Goal: Task Accomplishment & Management: Manage account settings

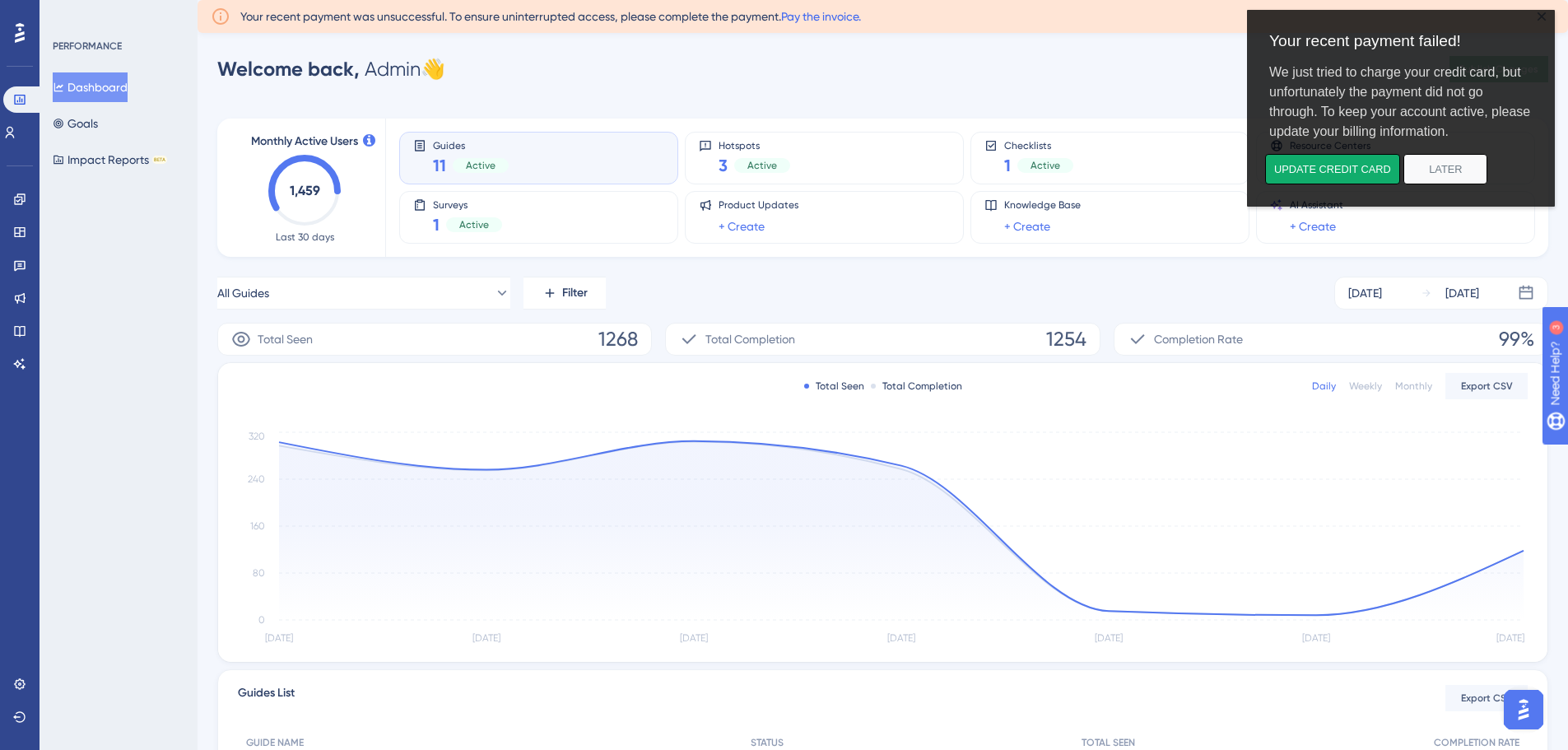
click at [843, 13] on link "Pay the invoice." at bounding box center [821, 16] width 80 height 13
click at [20, 686] on icon at bounding box center [19, 683] width 11 height 11
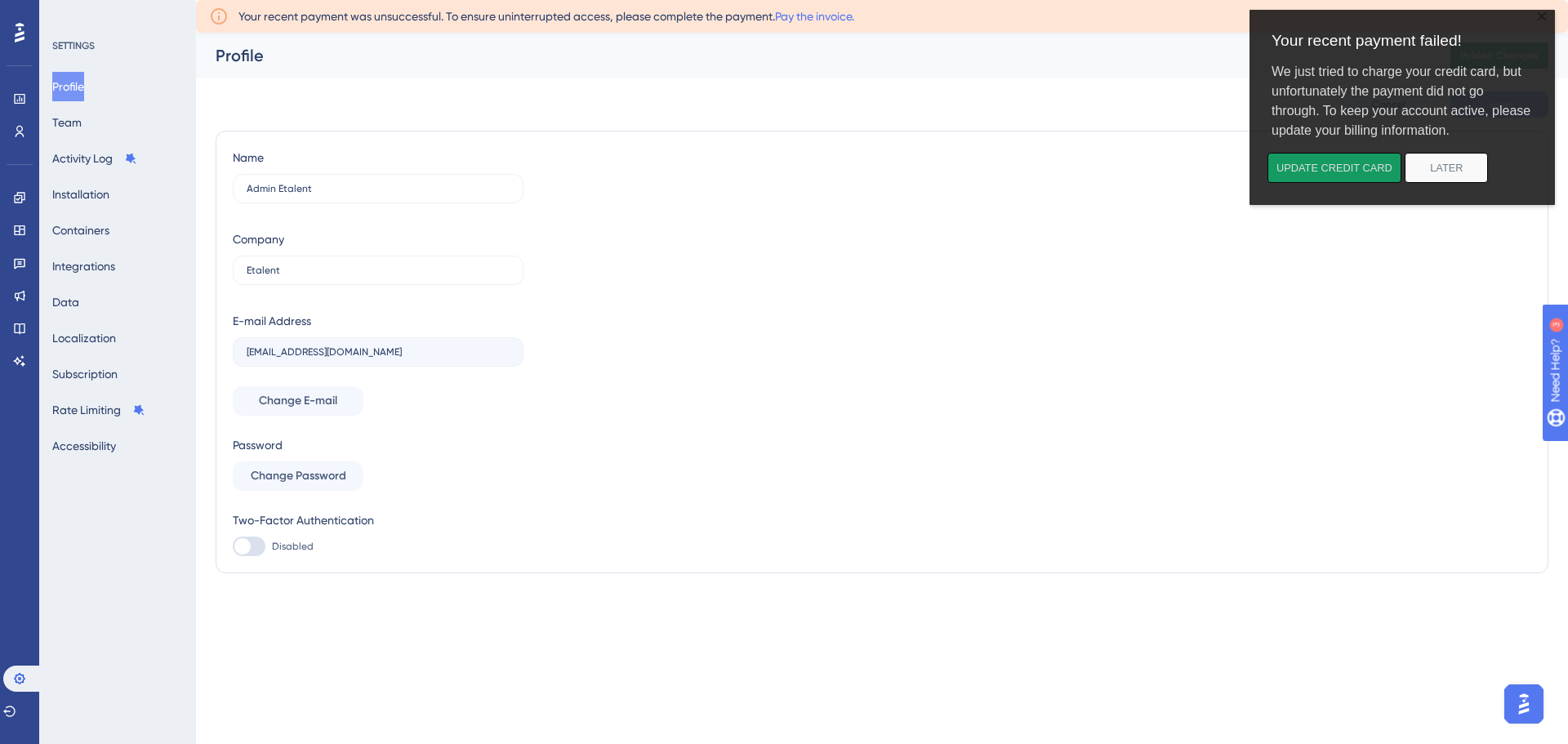
click at [1350, 166] on button "Update credit card" at bounding box center [1334, 167] width 134 height 30
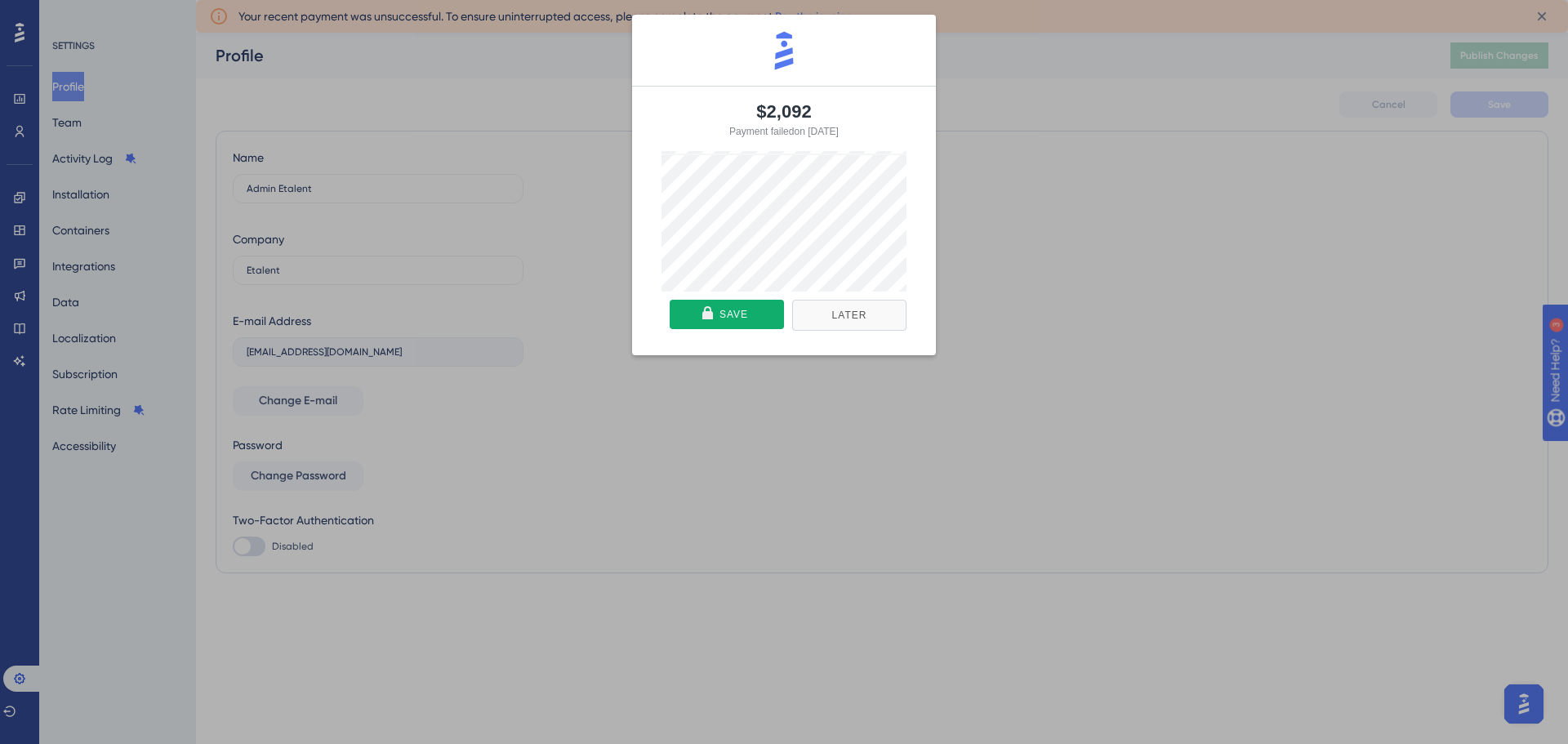
click at [827, 320] on button "Later" at bounding box center [849, 315] width 114 height 31
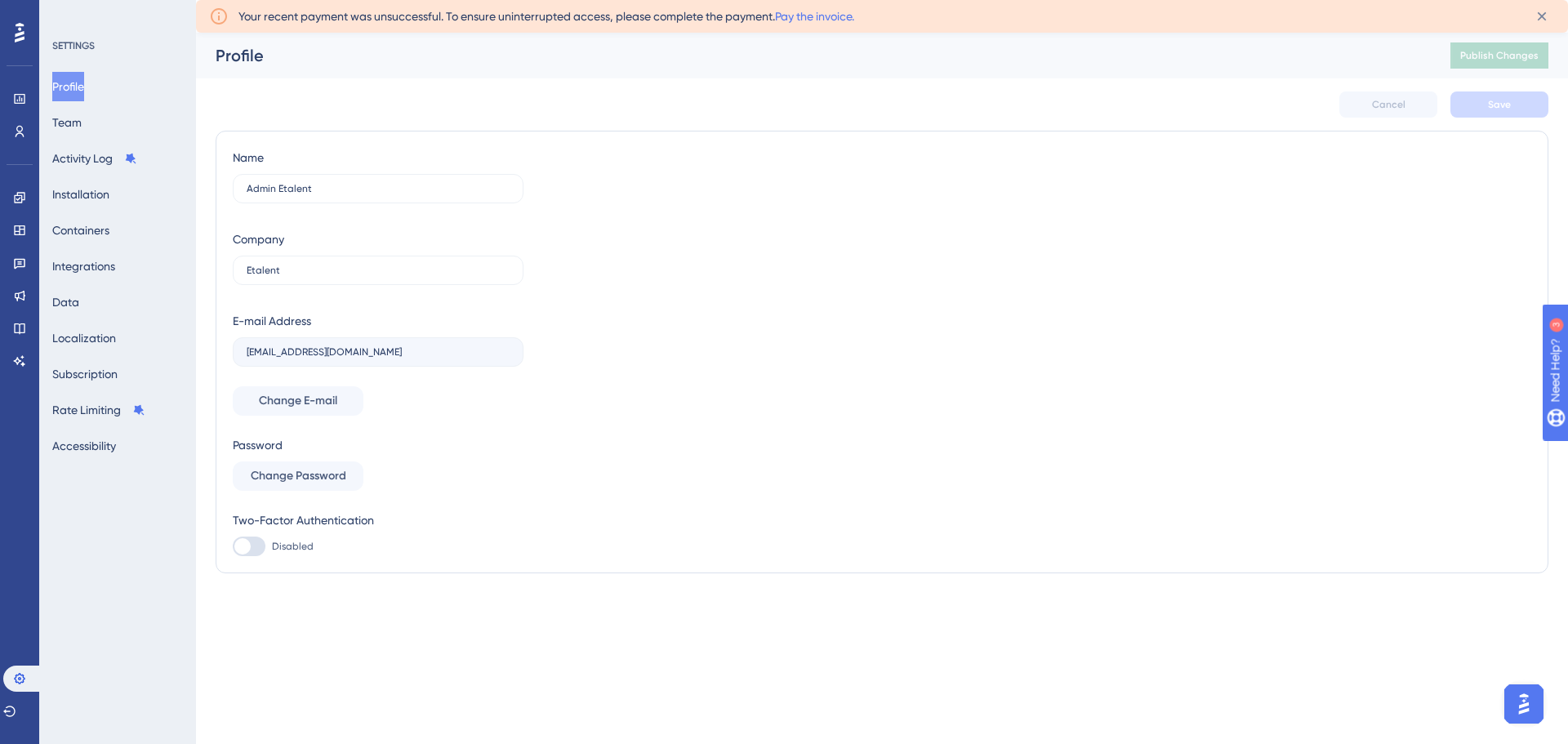
click at [17, 34] on icon at bounding box center [20, 33] width 10 height 20
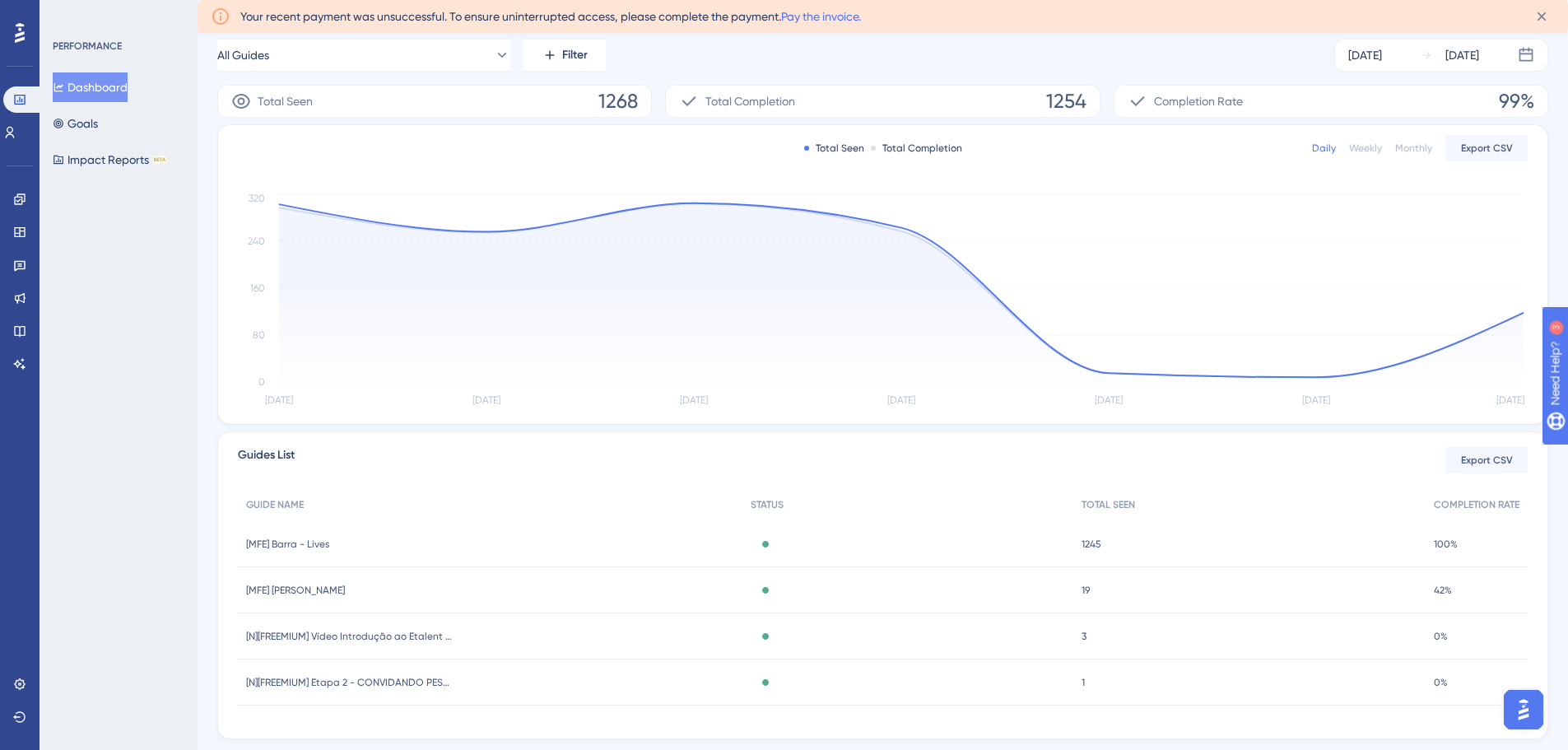
scroll to position [280, 0]
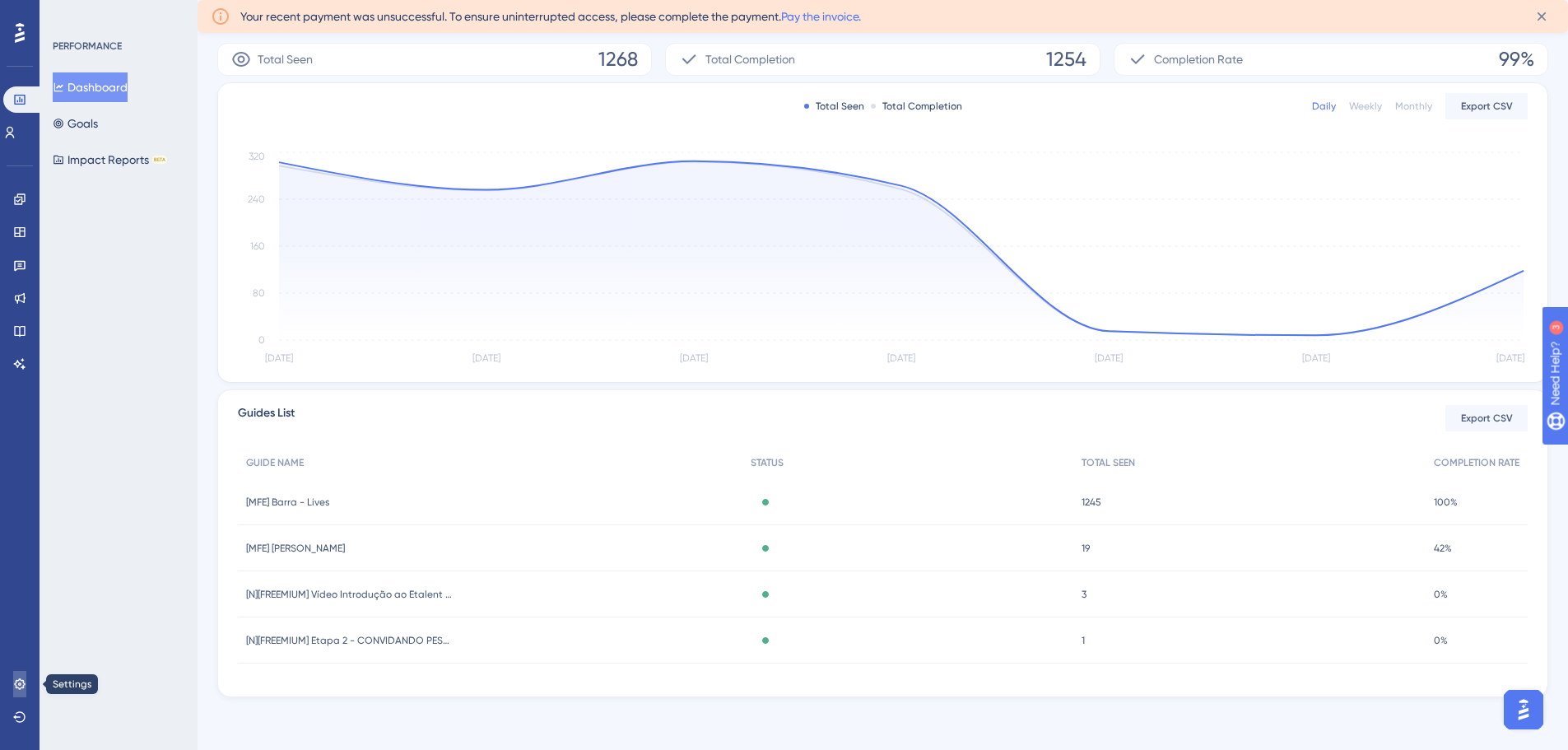
click at [15, 682] on icon at bounding box center [20, 684] width 13 height 13
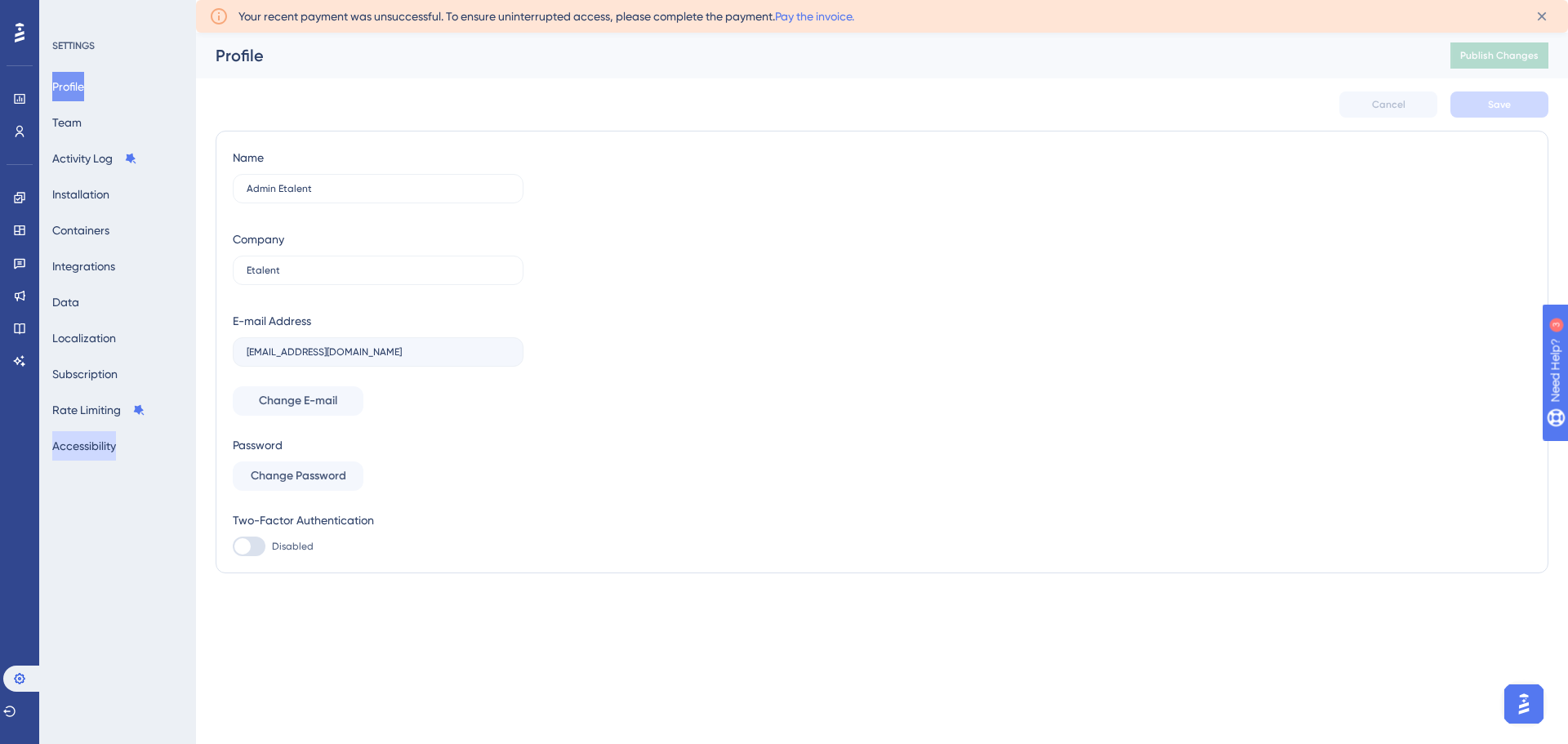
click at [109, 446] on button "Accessibility" at bounding box center [84, 446] width 64 height 29
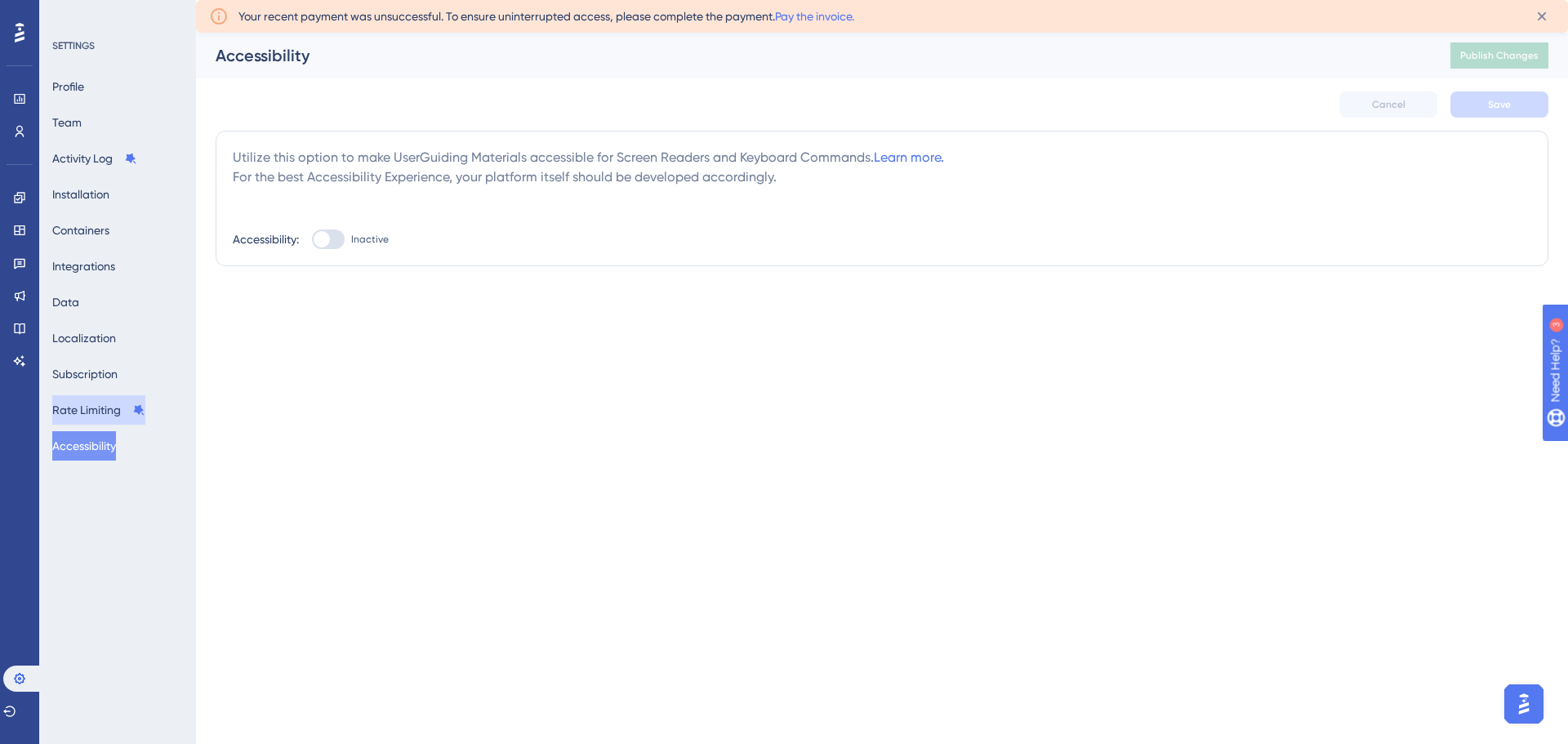
click at [90, 408] on button "Rate Limiting" at bounding box center [99, 410] width 93 height 29
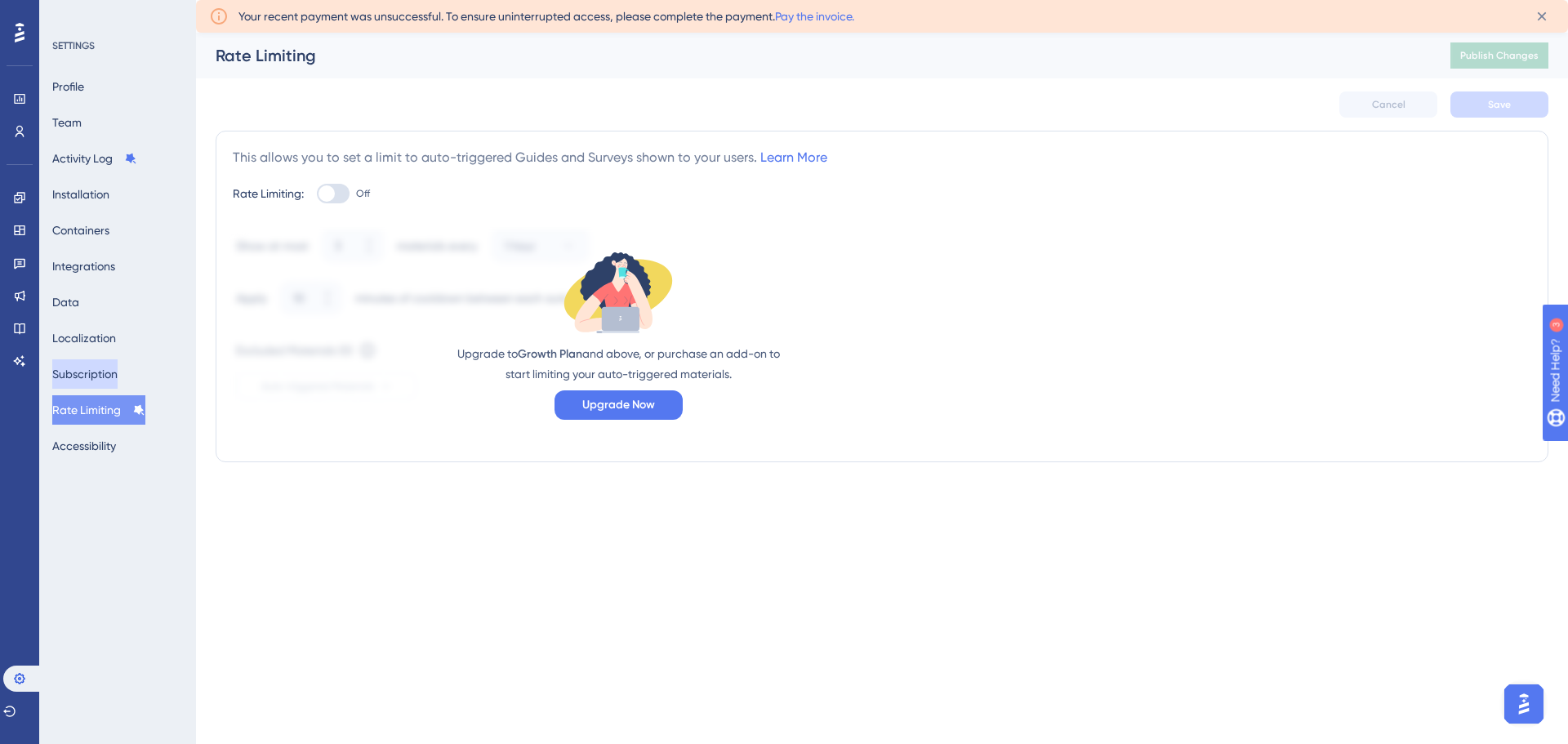
click at [87, 376] on button "Subscription" at bounding box center [85, 374] width 65 height 29
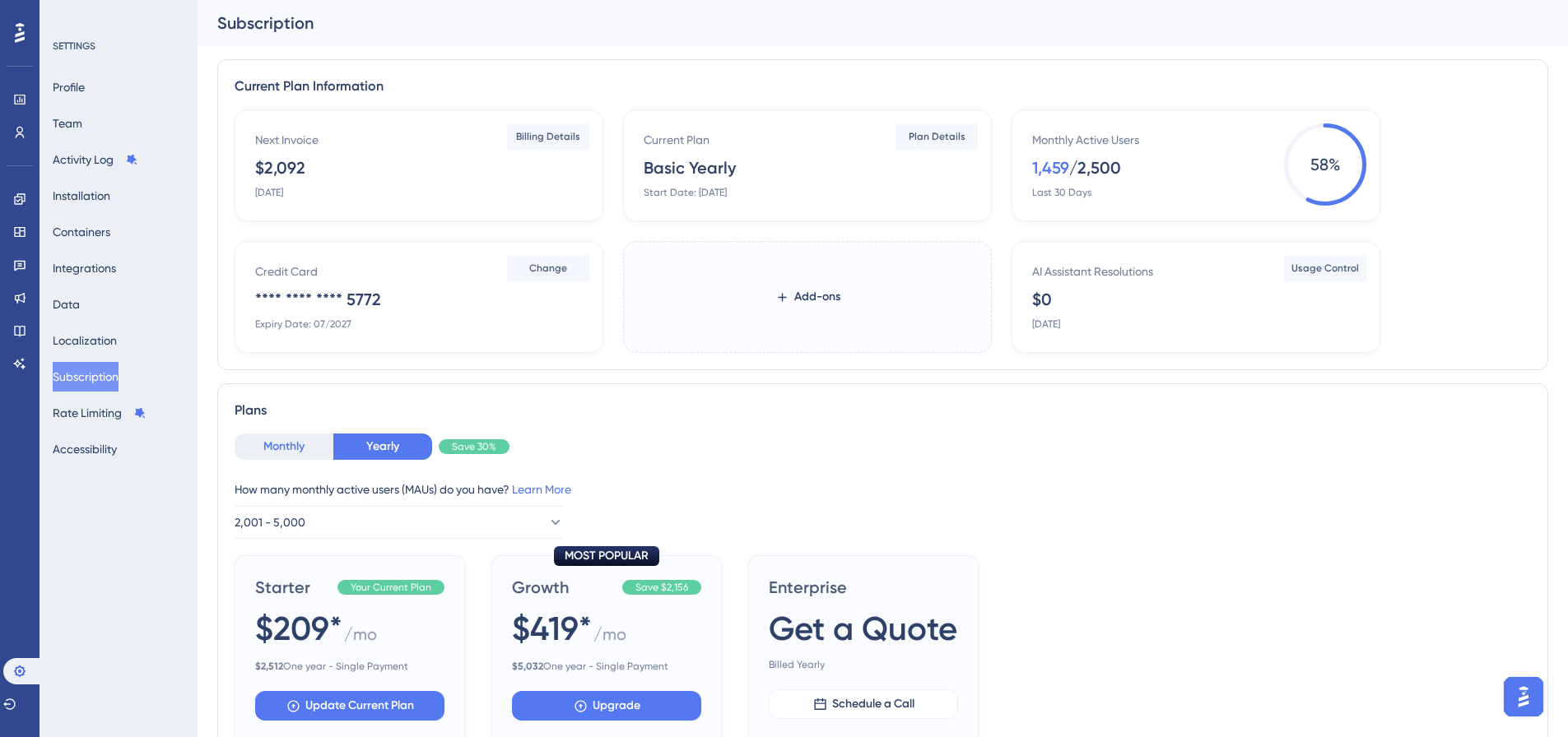
click at [309, 445] on button "Monthly" at bounding box center [284, 447] width 99 height 26
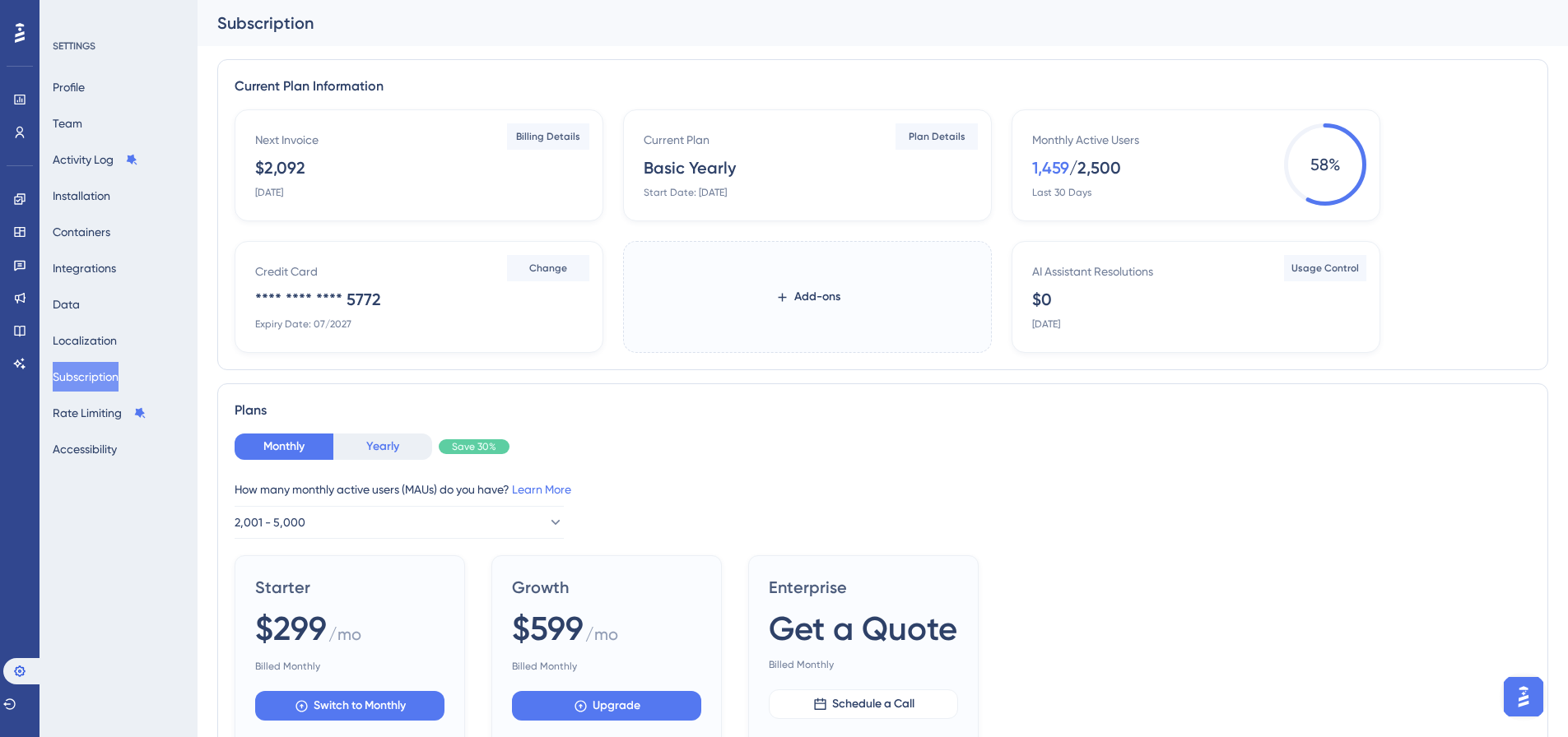
click at [401, 440] on button "Yearly" at bounding box center [383, 447] width 99 height 26
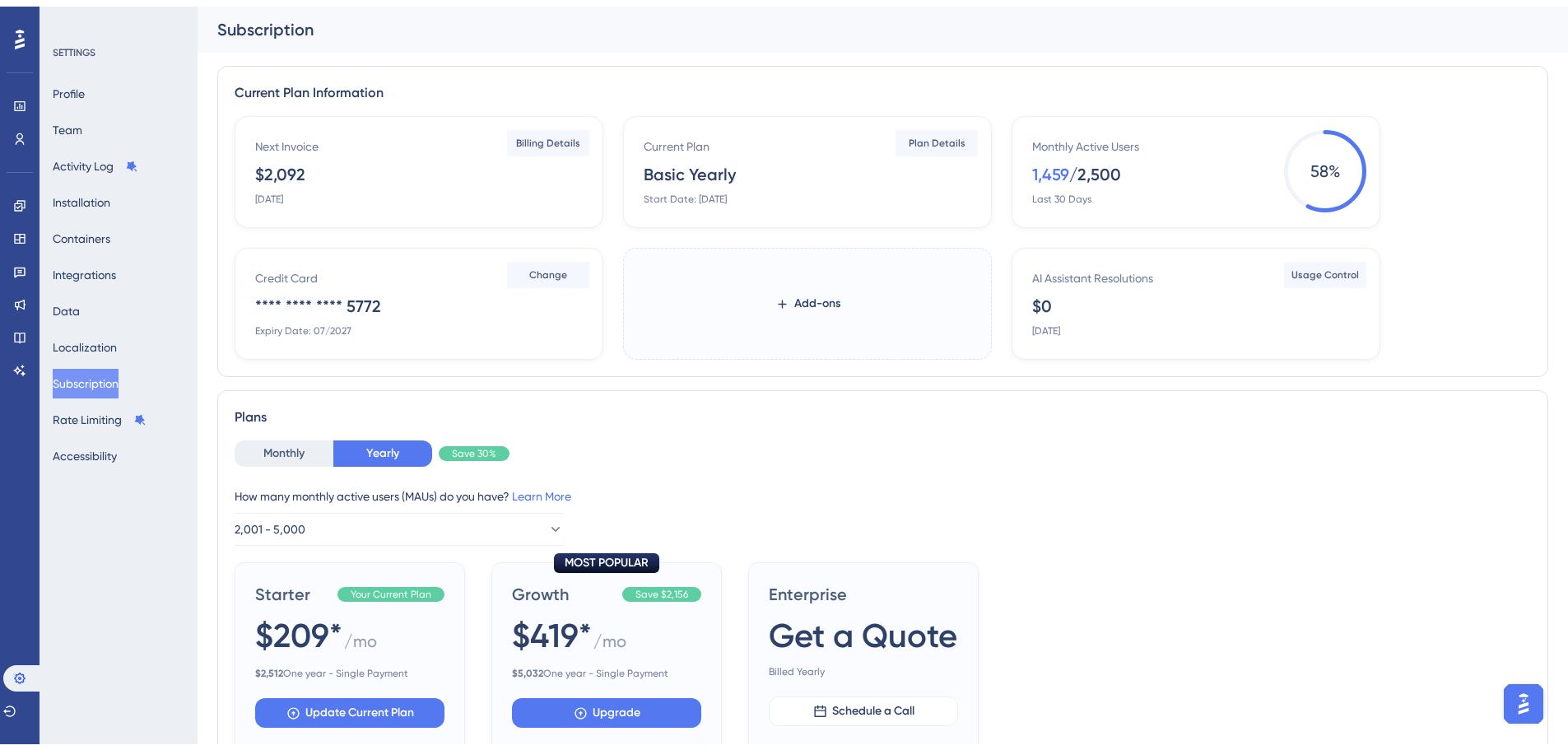
scroll to position [82, 0]
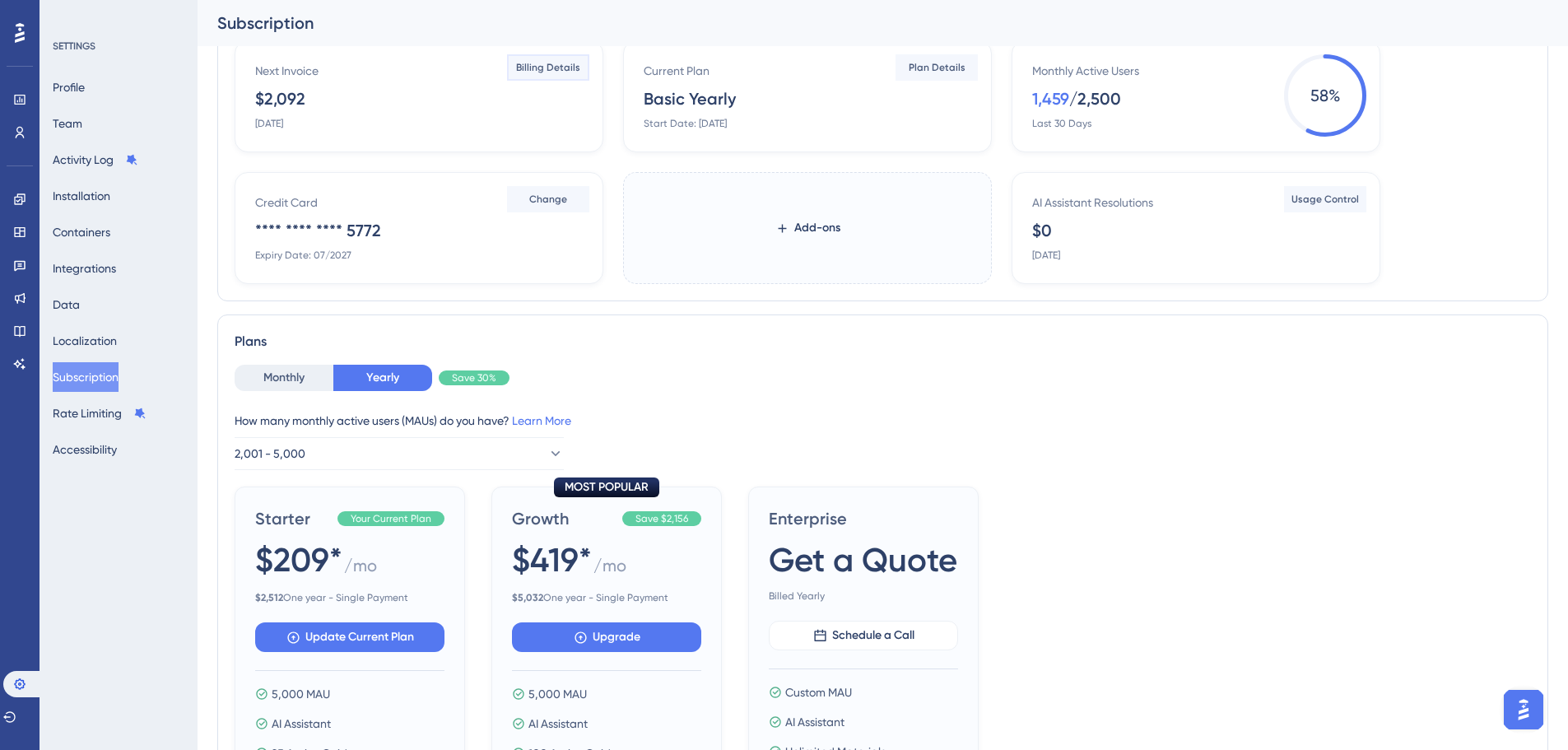
click at [550, 67] on span "Billing Details" at bounding box center [548, 68] width 64 height 13
